Goal: Task Accomplishment & Management: Manage account settings

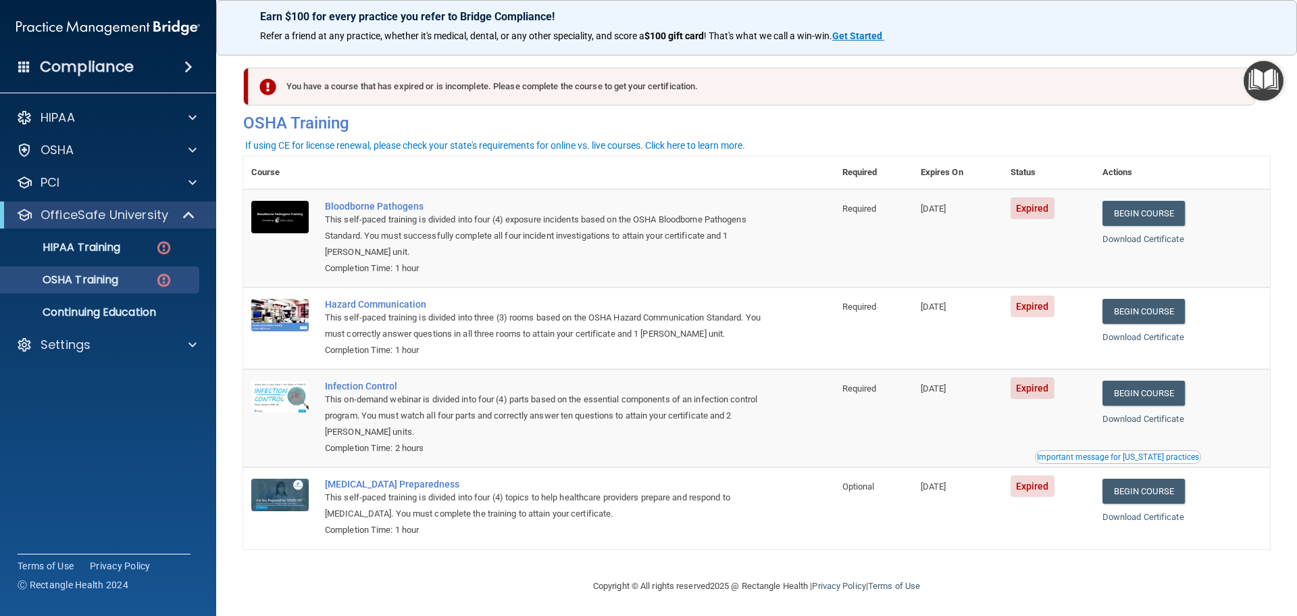
click at [134, 71] on div "Compliance" at bounding box center [108, 67] width 216 height 30
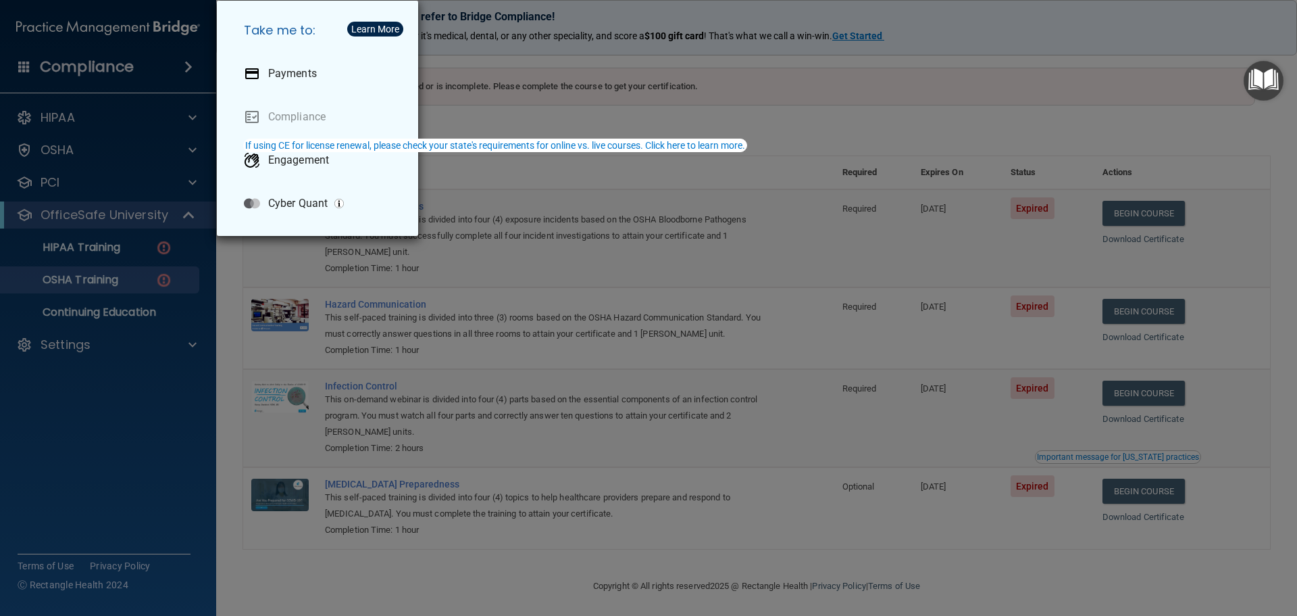
click at [157, 45] on div "Take me to: Payments Compliance Engagement Cyber Quant" at bounding box center [648, 308] width 1297 height 616
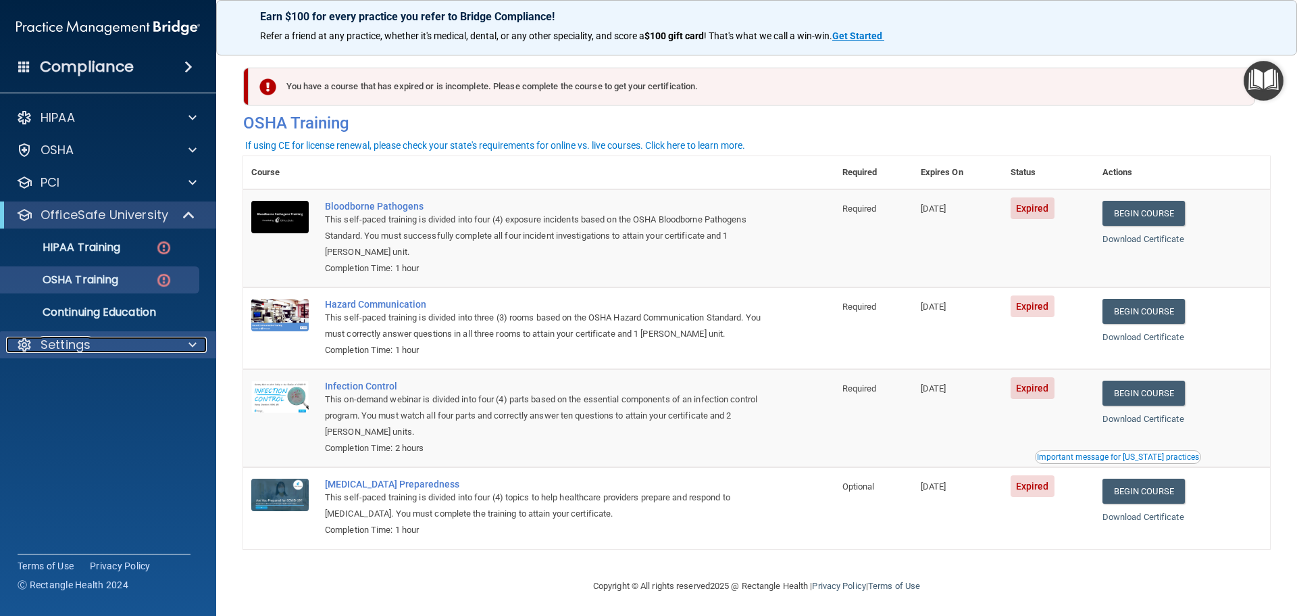
click at [117, 337] on div "Settings" at bounding box center [90, 344] width 168 height 16
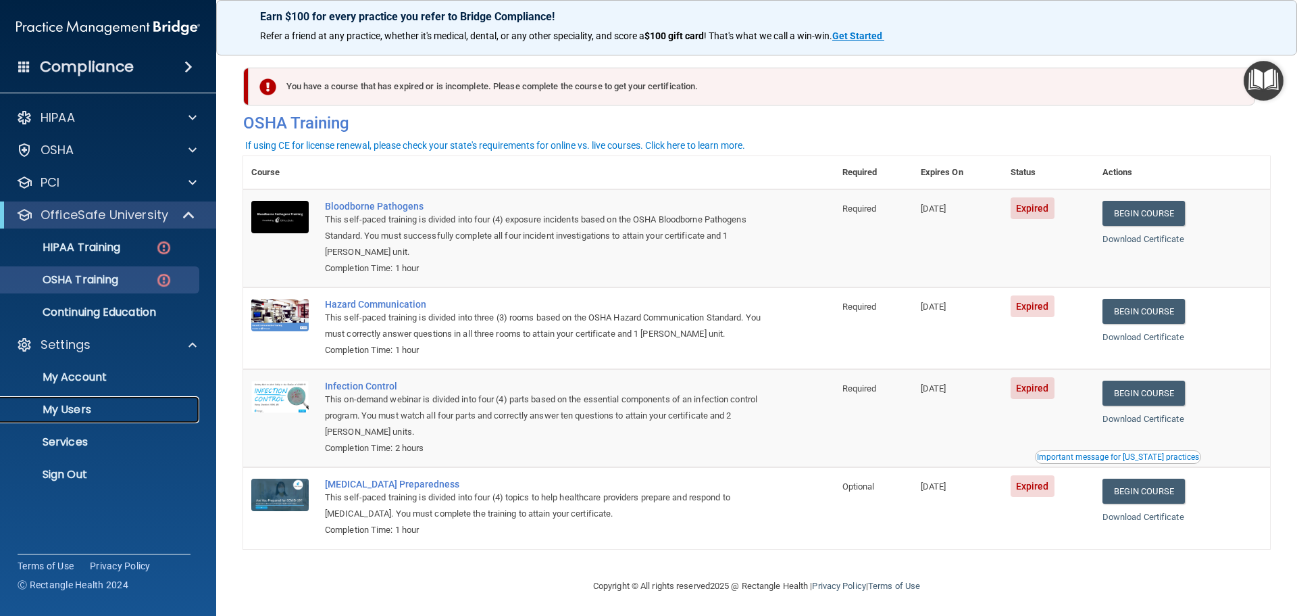
click at [82, 407] on p "My Users" at bounding box center [101, 410] width 184 height 14
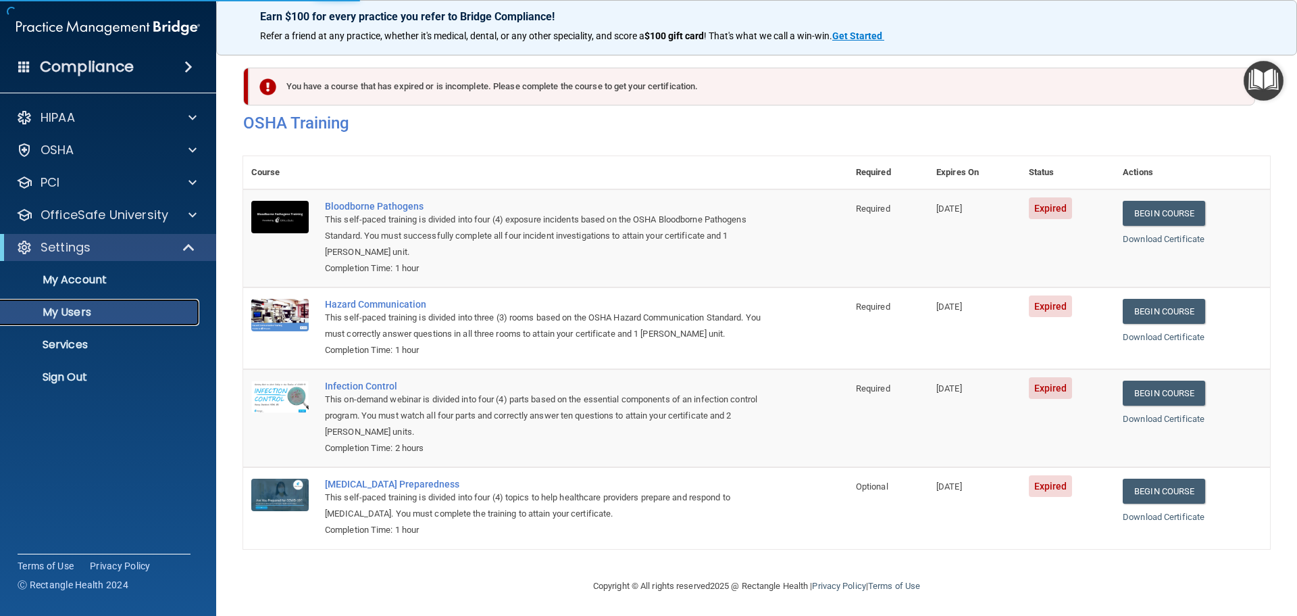
select select "20"
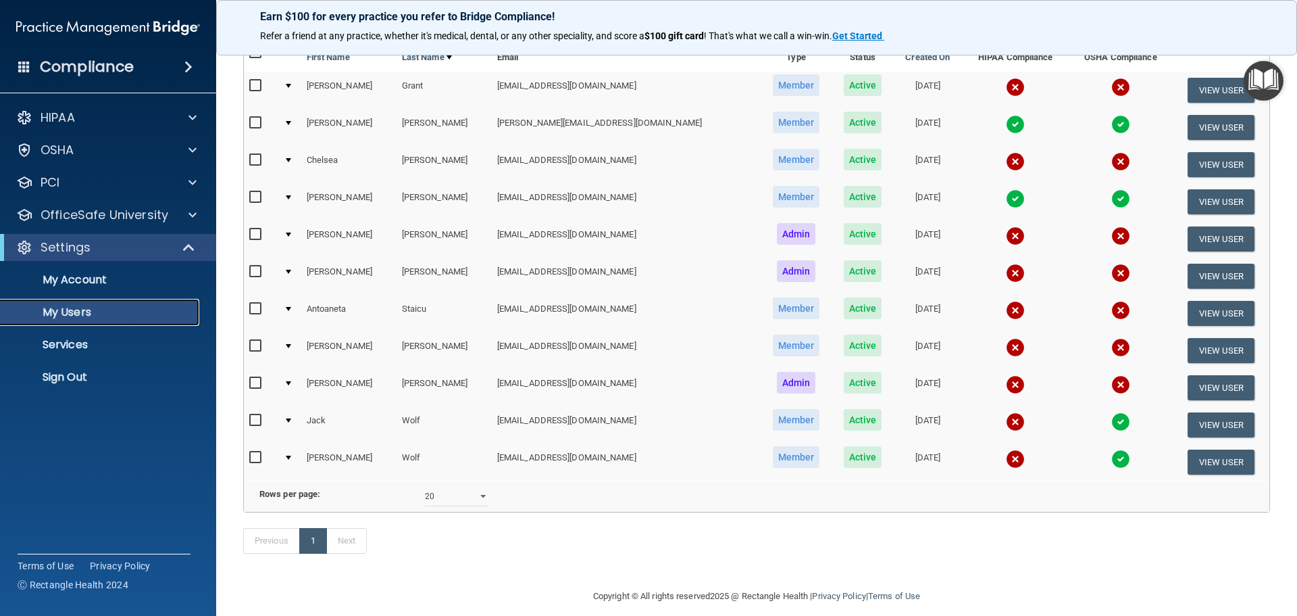
scroll to position [68, 0]
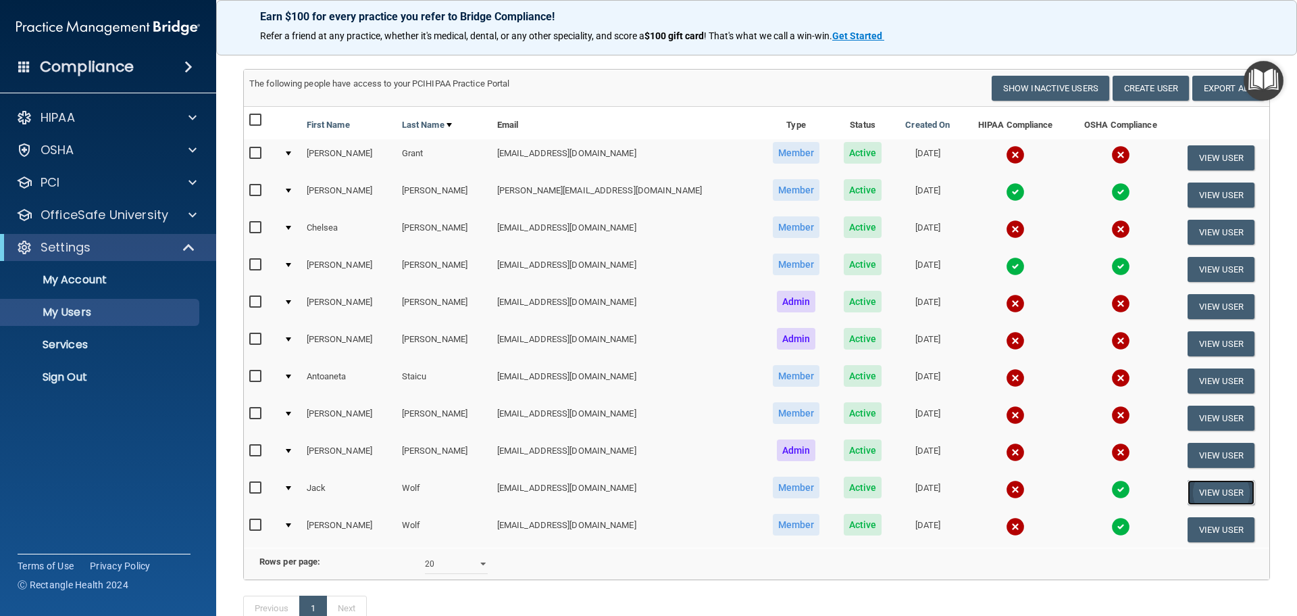
click at [1203, 495] on button "View User" at bounding box center [1221, 492] width 67 height 25
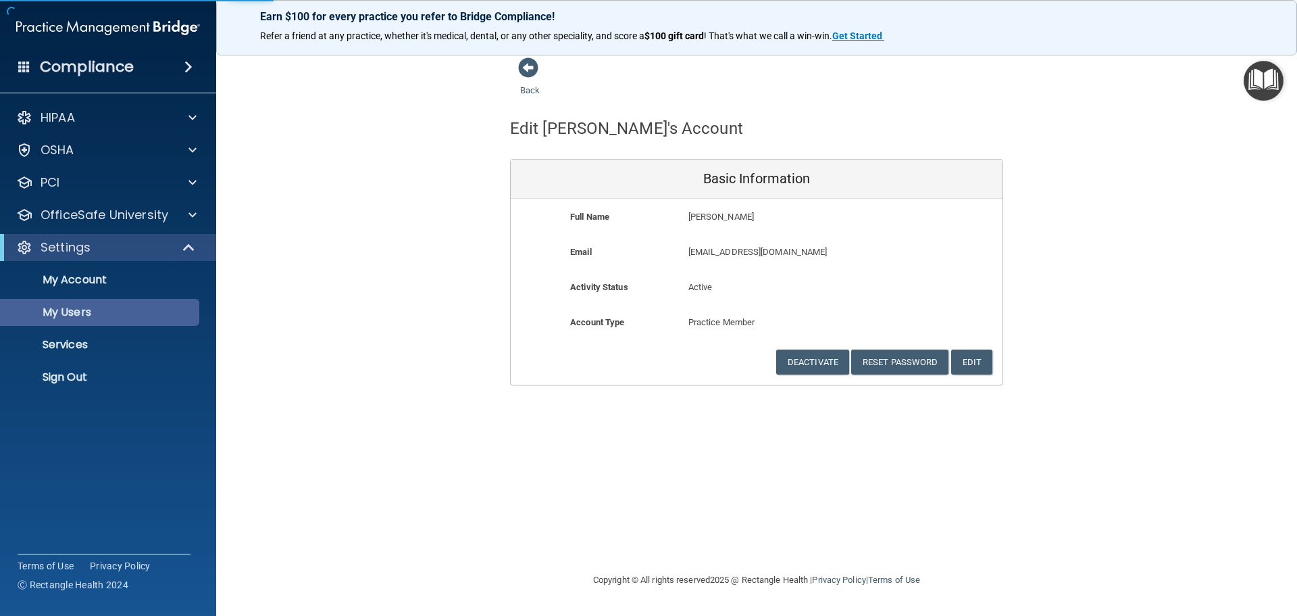
select select "20"
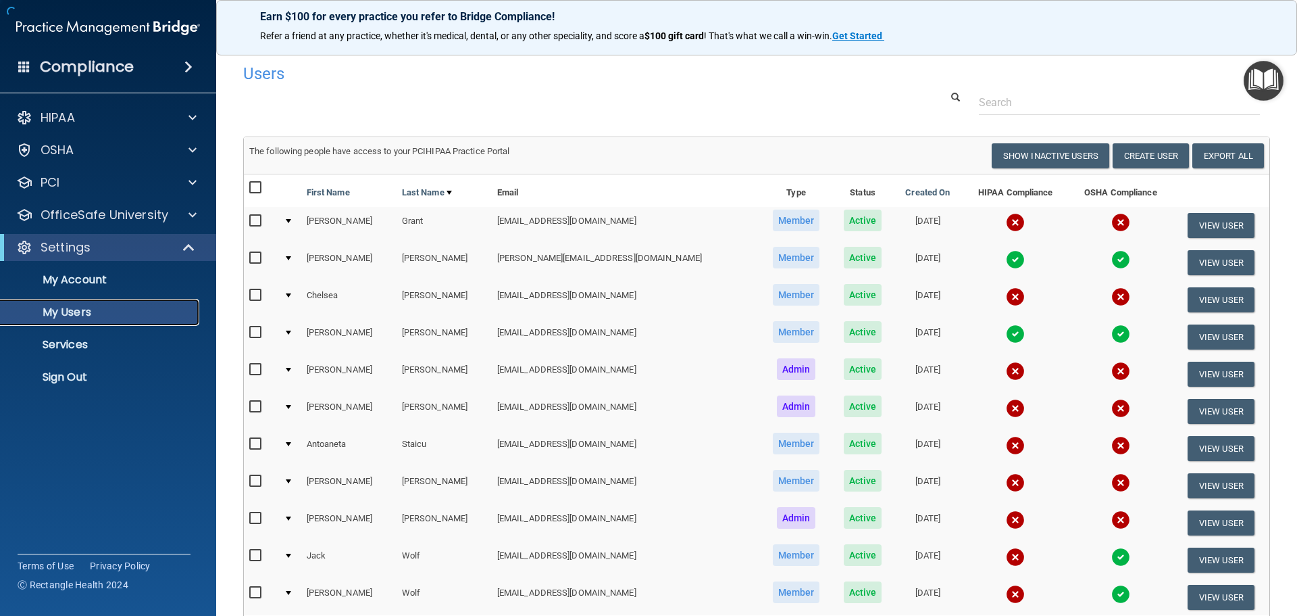
click at [61, 309] on p "My Users" at bounding box center [101, 312] width 184 height 14
click at [107, 278] on p "My Account" at bounding box center [101, 280] width 184 height 14
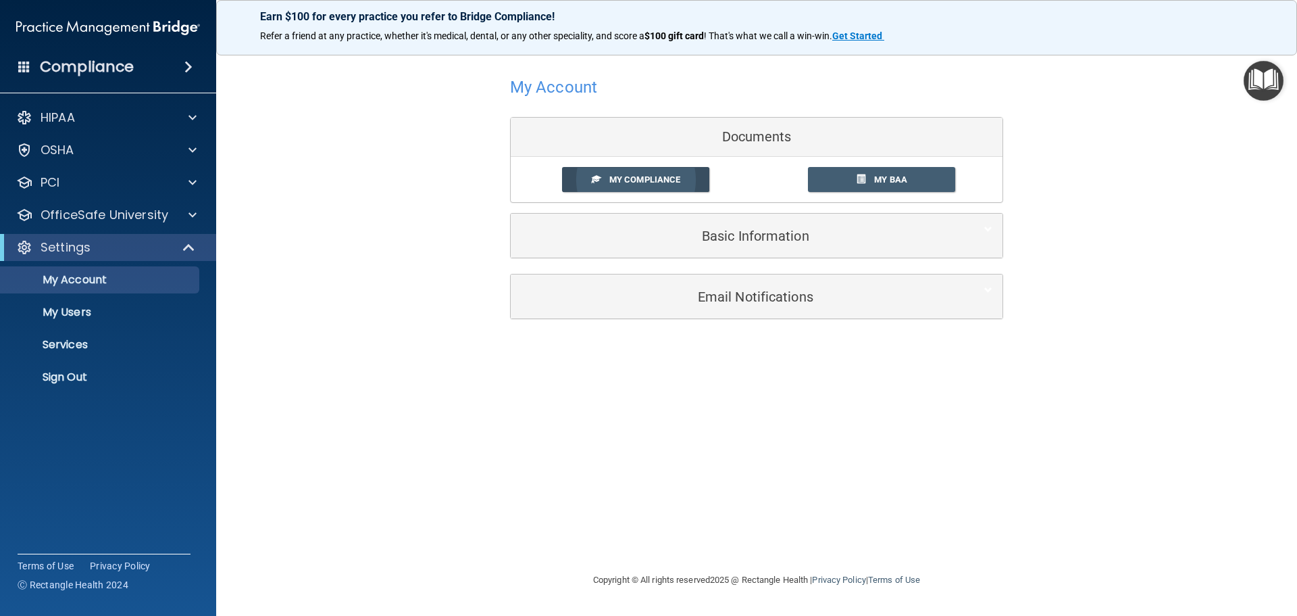
click at [607, 170] on link "My Compliance" at bounding box center [636, 179] width 148 height 25
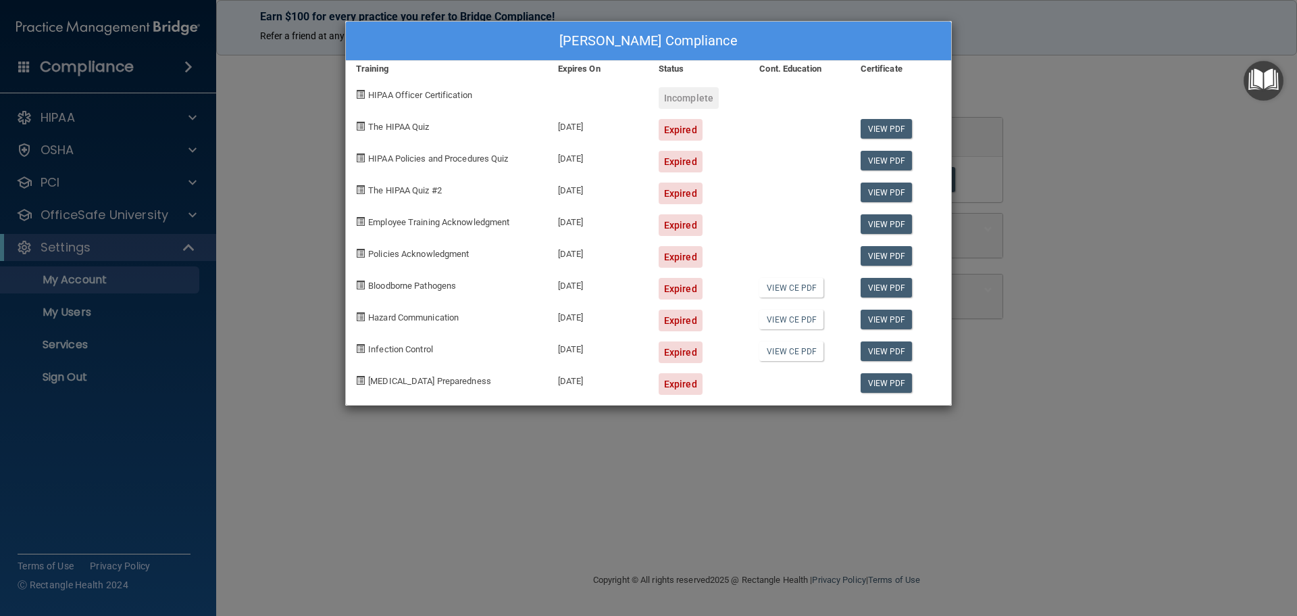
click at [303, 145] on div "[PERSON_NAME] Compliance Training Expires On Status Cont. Education Certificate…" at bounding box center [648, 308] width 1297 height 616
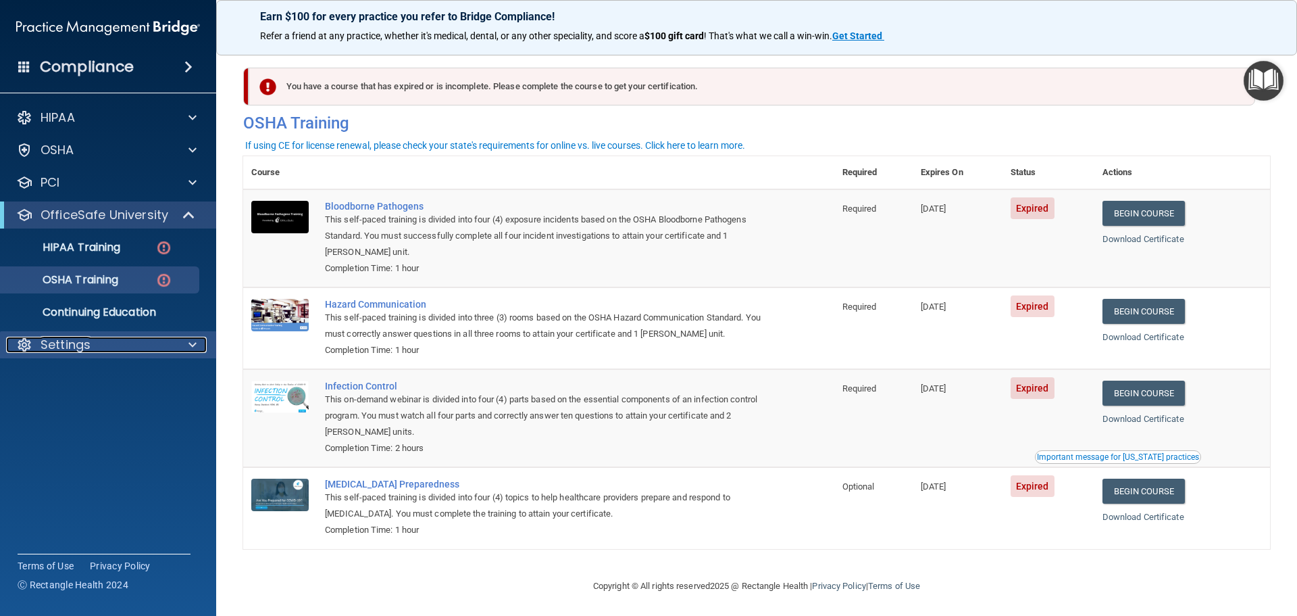
click at [88, 348] on p "Settings" at bounding box center [66, 344] width 50 height 16
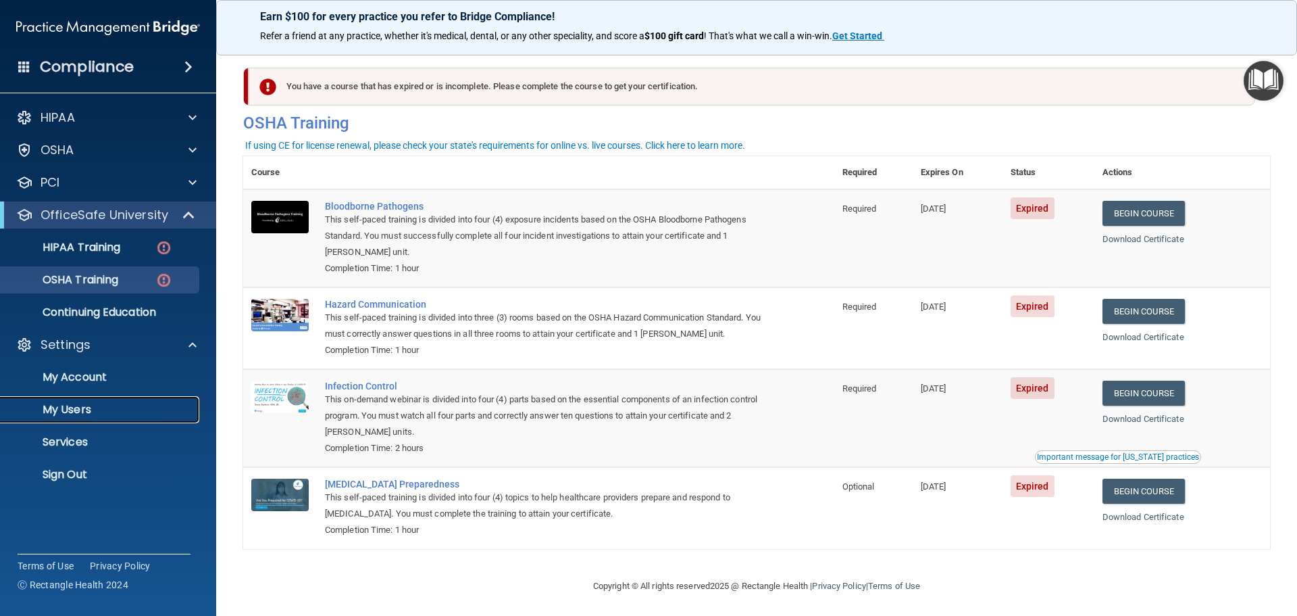
click at [86, 403] on p "My Users" at bounding box center [101, 410] width 184 height 14
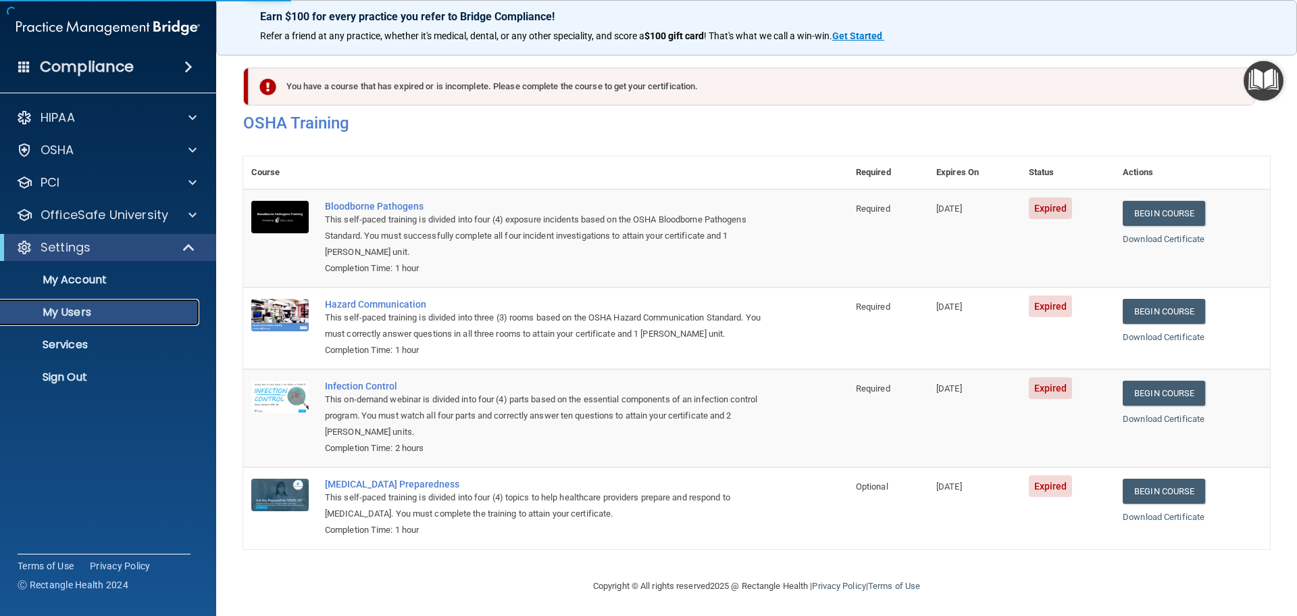
select select "20"
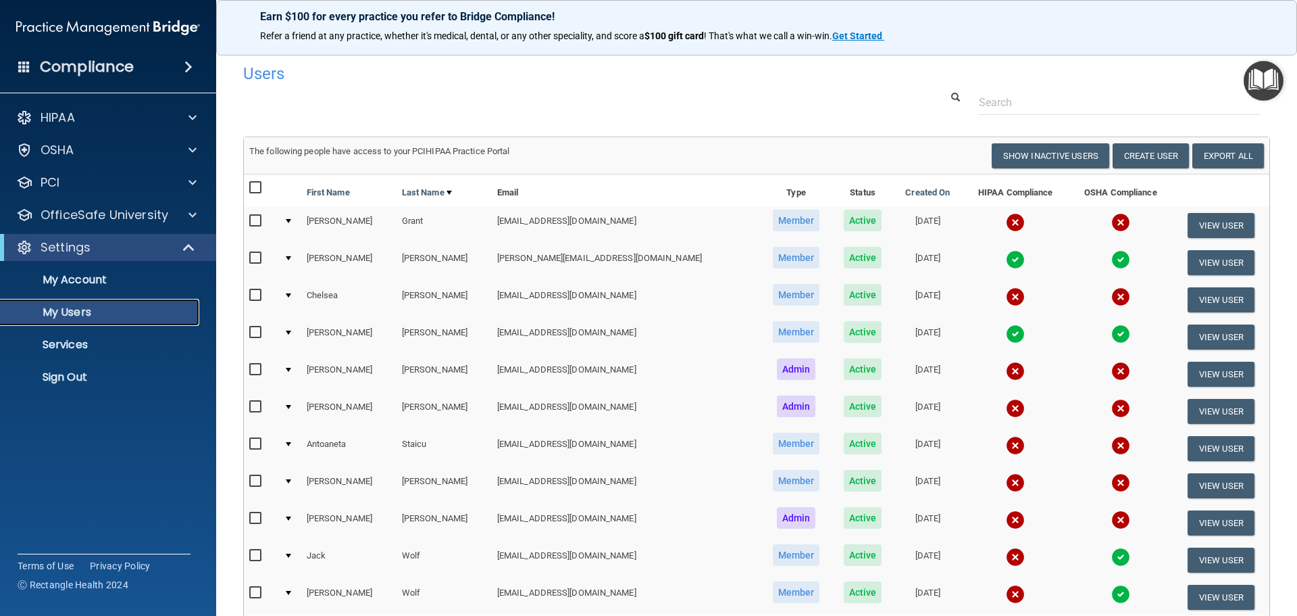
scroll to position [68, 0]
